Goal: Find specific fact: Find specific fact

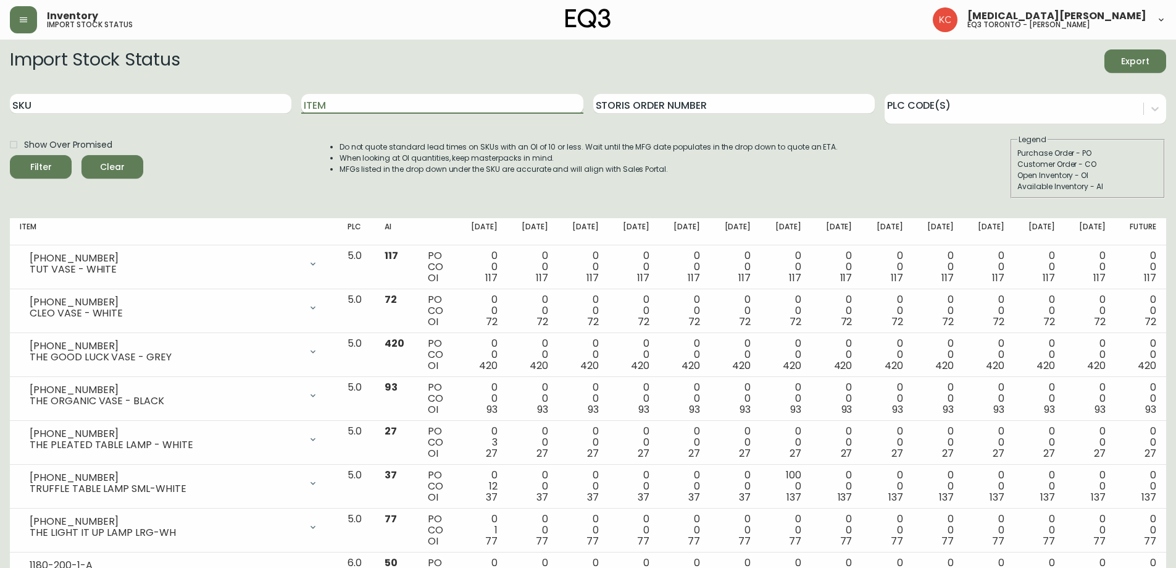
click at [381, 108] on input "Item" at bounding box center [442, 104] width 282 height 20
drag, startPoint x: 259, startPoint y: 109, endPoint x: 351, endPoint y: 108, distance: 92.0
click at [260, 109] on input "SKU" at bounding box center [151, 104] width 282 height 20
click at [353, 107] on input "Item" at bounding box center [442, 104] width 282 height 20
type input "[PERSON_NAME]"
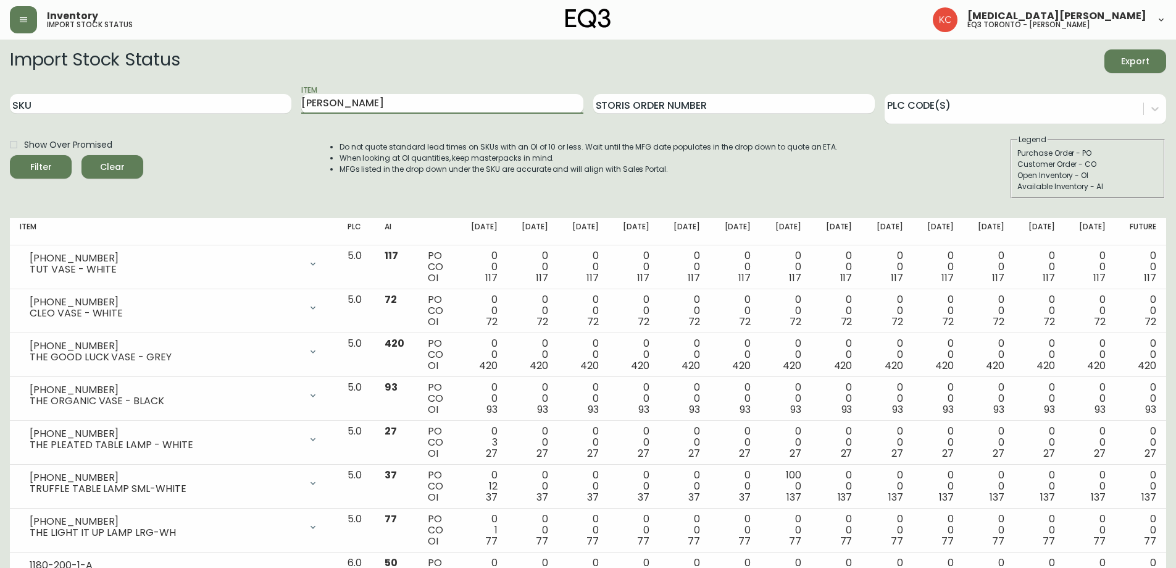
click at [10, 155] on button "Filter" at bounding box center [41, 166] width 62 height 23
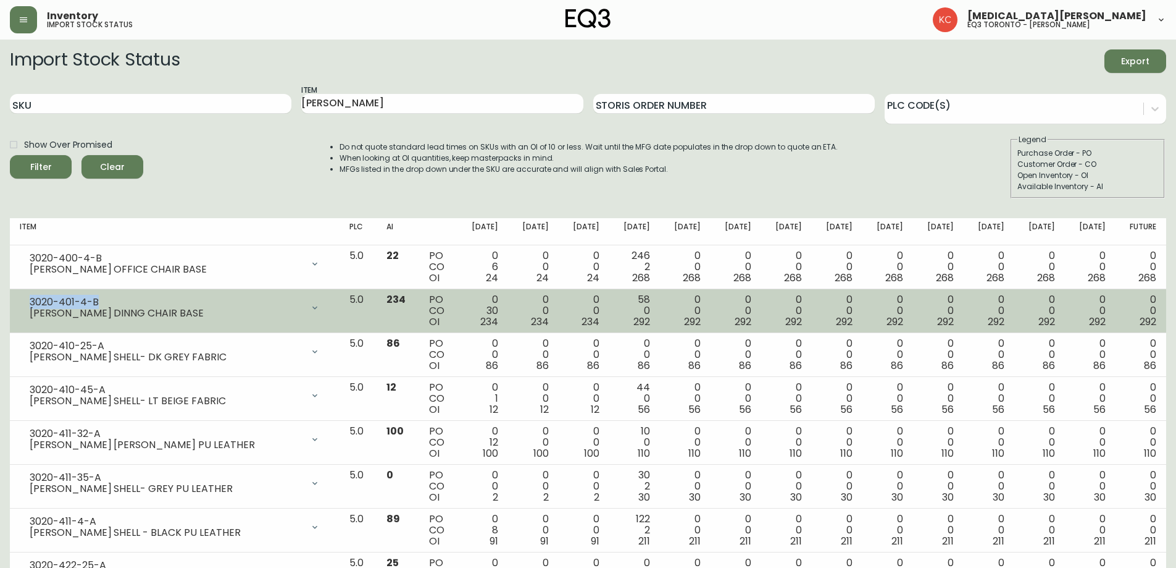
drag, startPoint x: 104, startPoint y: 298, endPoint x: 22, endPoint y: 301, distance: 82.2
click at [22, 301] on div "3020-401-4-[PERSON_NAME] DINNG CHAIR BASE" at bounding box center [175, 307] width 310 height 27
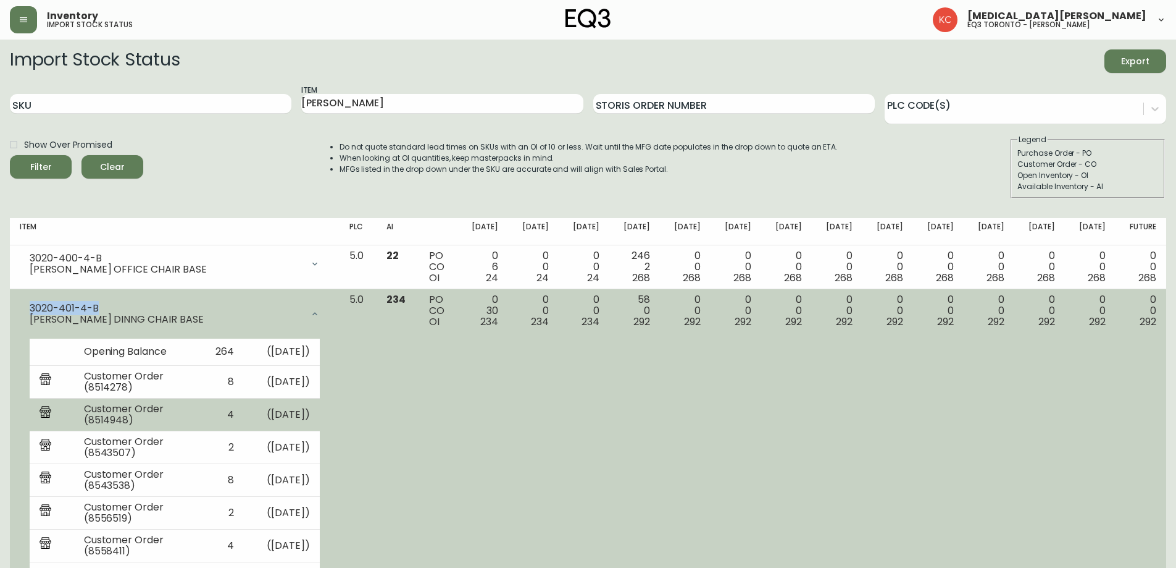
copy div "3020-401-4-B"
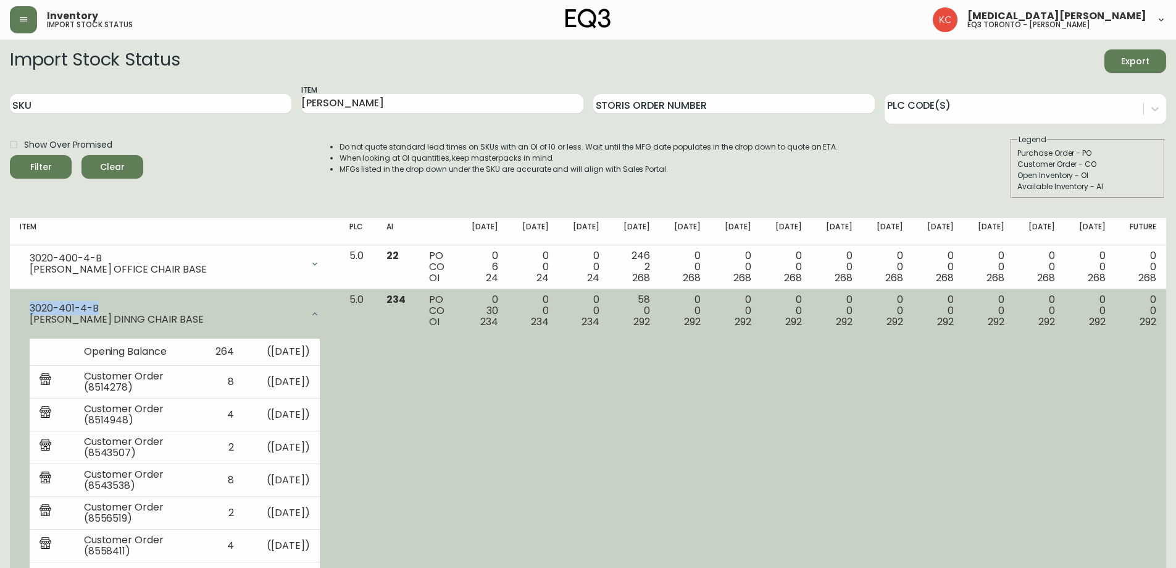
click at [133, 303] on div "3020-401-4-B" at bounding box center [166, 308] width 273 height 11
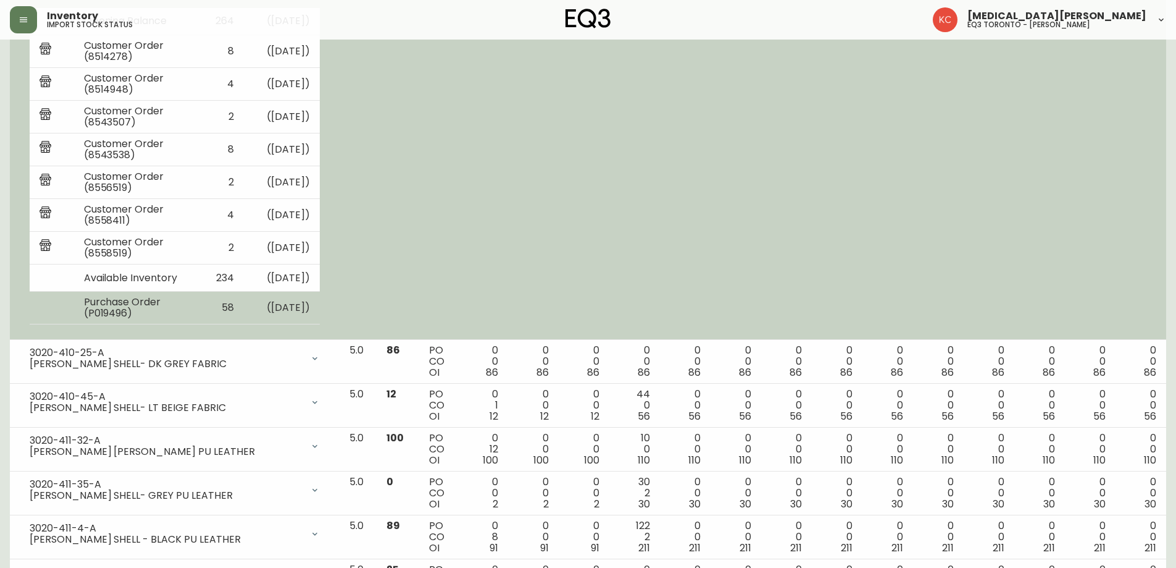
scroll to position [432, 0]
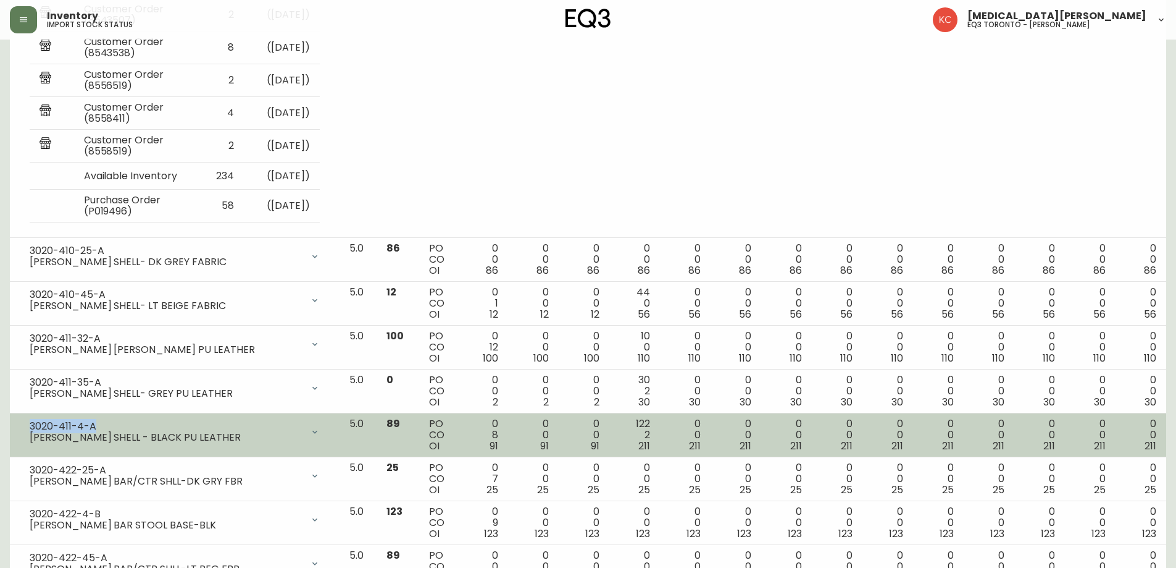
drag, startPoint x: 97, startPoint y: 426, endPoint x: 16, endPoint y: 426, distance: 80.9
click at [16, 426] on td "3020-411-4-A [PERSON_NAME] SHELL - BLACK PU LEATHER Opening Balance 99 ( [DATE]…" at bounding box center [175, 435] width 330 height 44
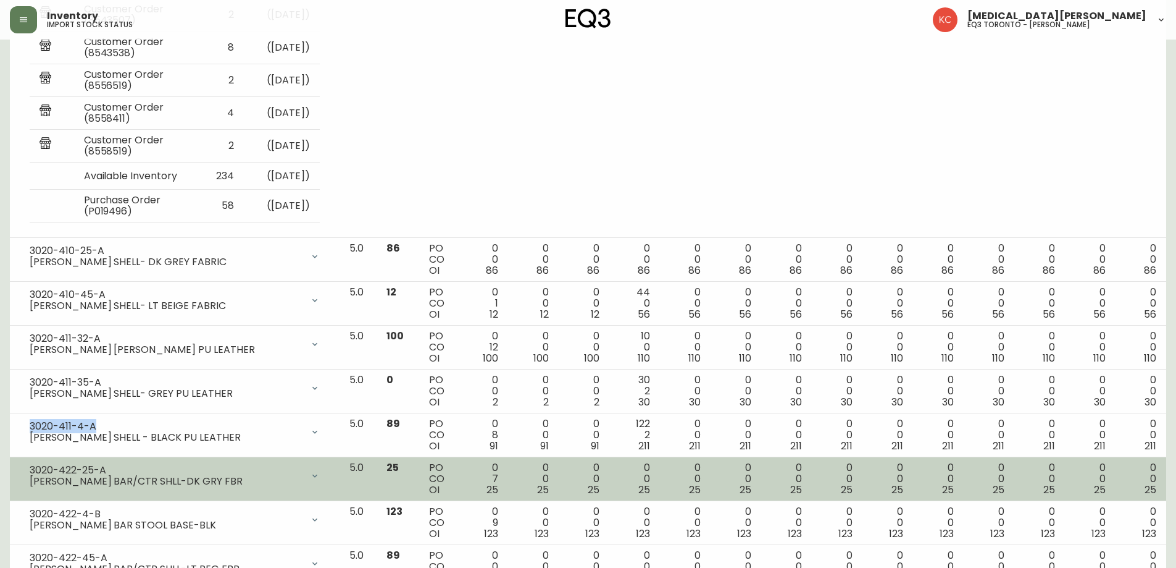
copy div "3020-411-4-A"
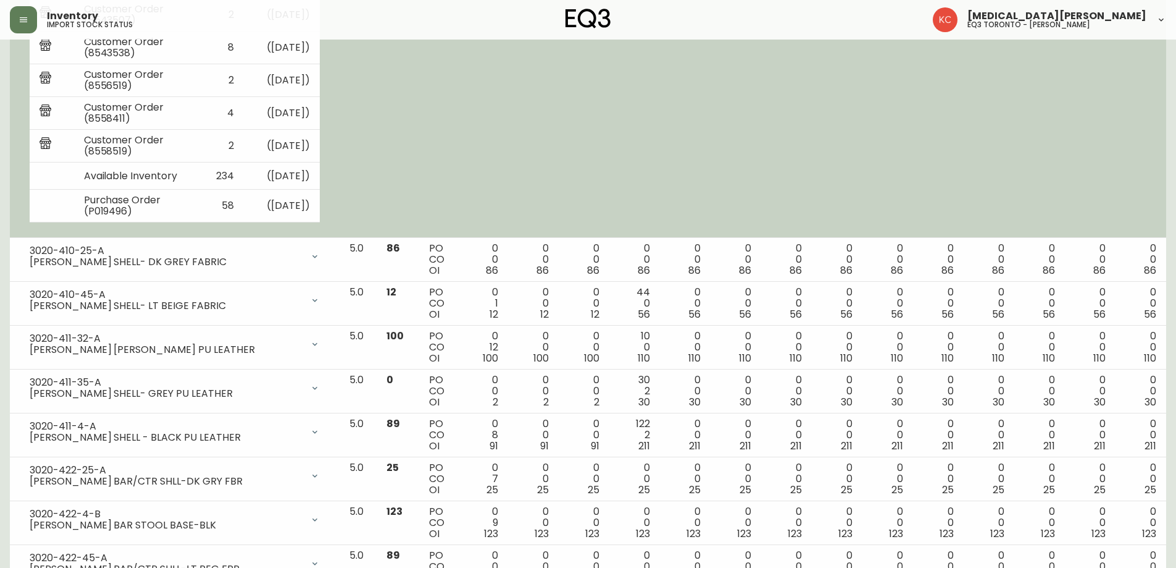
drag, startPoint x: 1046, startPoint y: 155, endPoint x: 983, endPoint y: 114, distance: 75.4
click at [1046, 154] on td "0 0 292" at bounding box center [1040, 48] width 51 height 382
